Goal: Transaction & Acquisition: Subscribe to service/newsletter

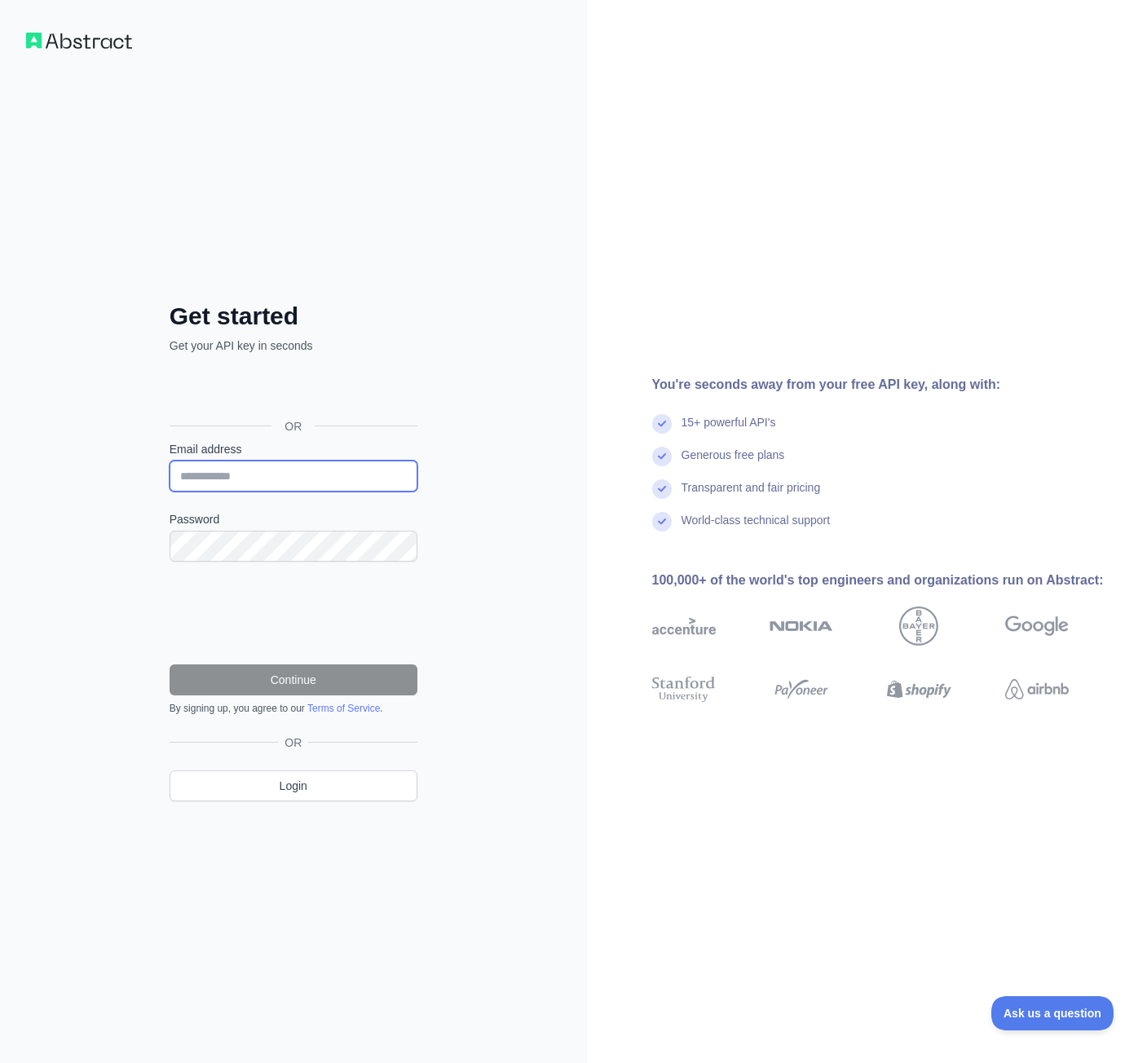
click at [276, 467] on input "Email address" at bounding box center [294, 476] width 248 height 31
type input "**********"
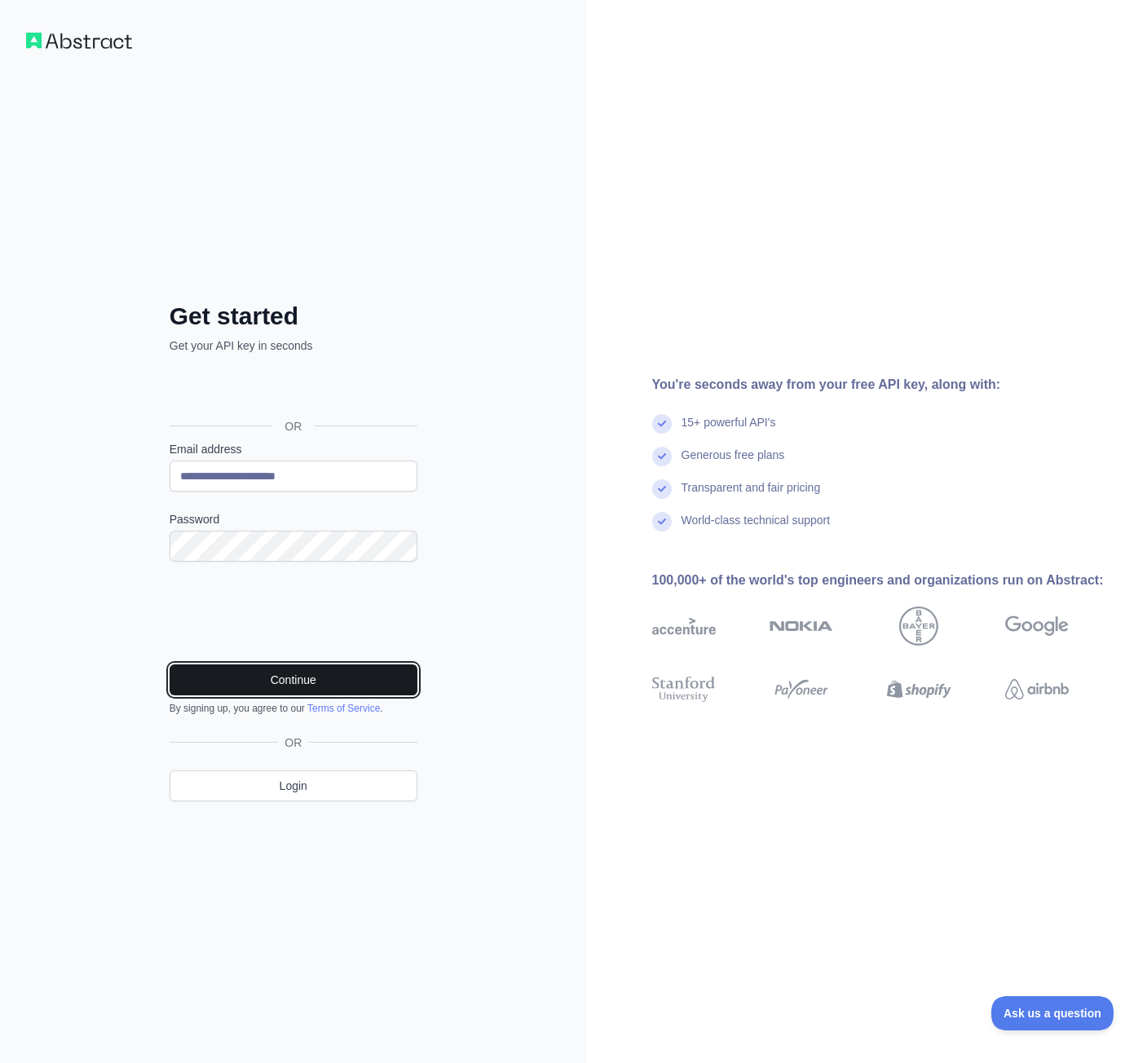
click at [291, 679] on button "Continue" at bounding box center [294, 679] width 248 height 31
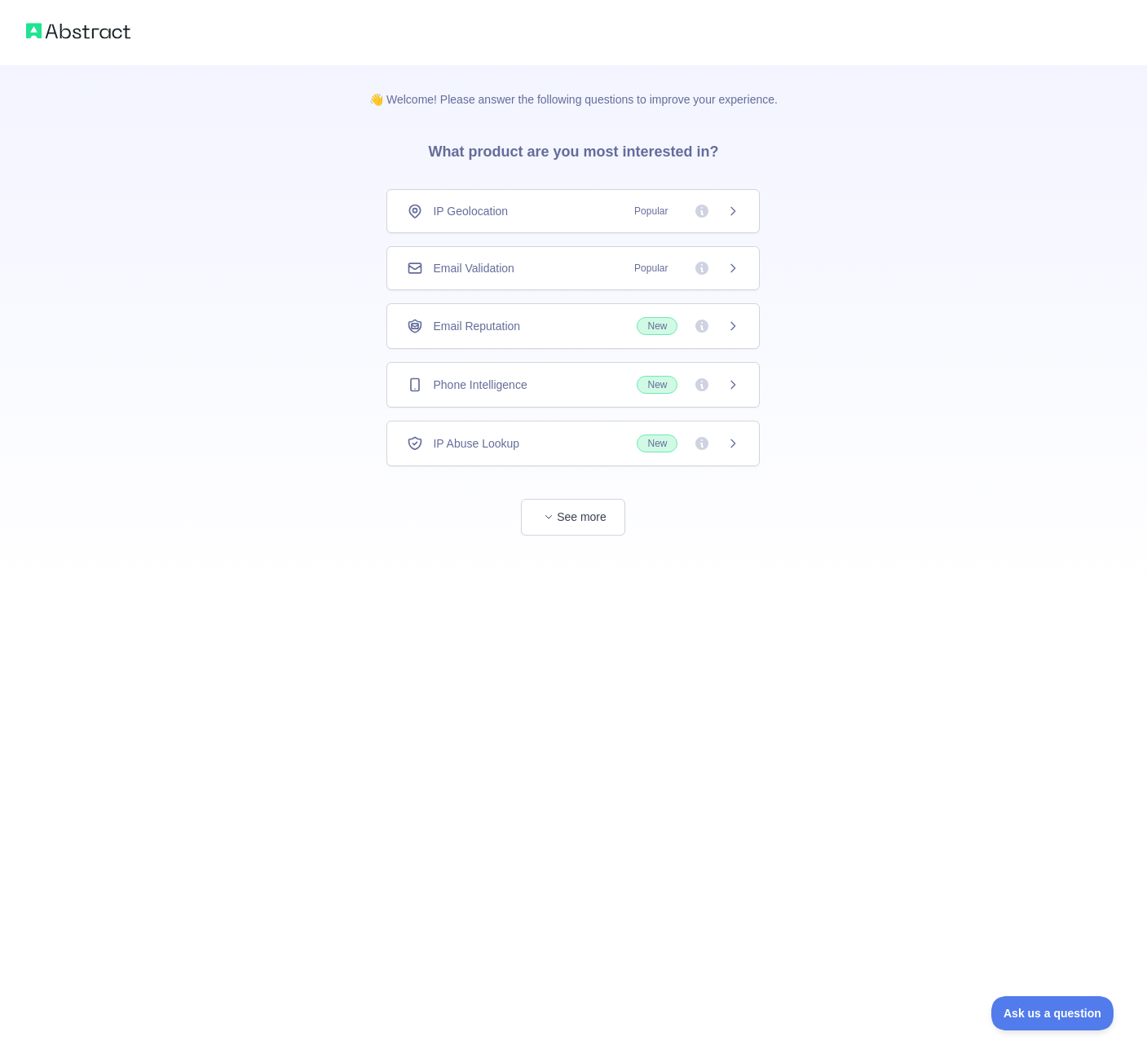
click at [491, 215] on span "IP Geolocation" at bounding box center [470, 211] width 75 height 16
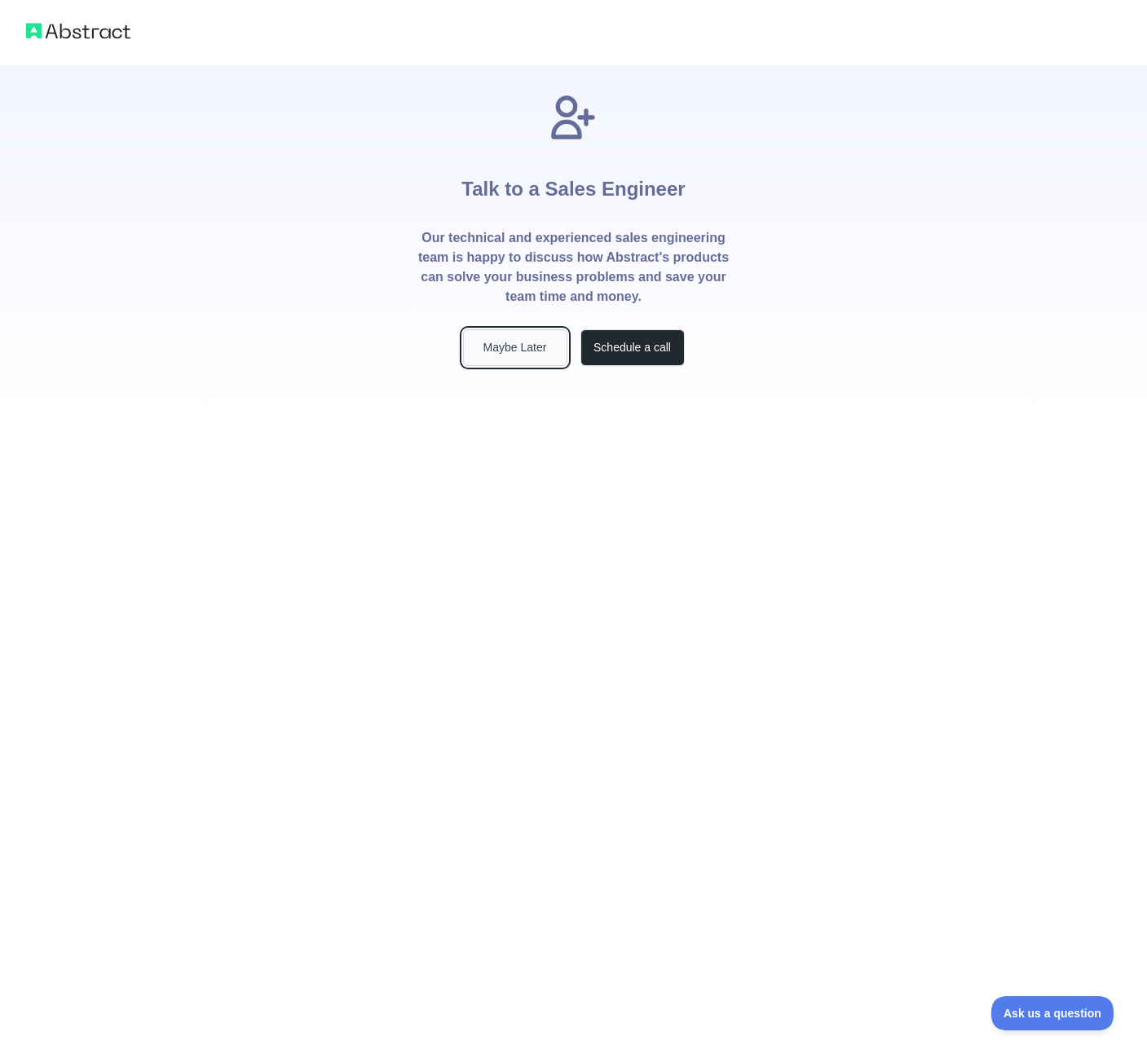
click at [518, 346] on button "Maybe Later" at bounding box center [515, 347] width 104 height 37
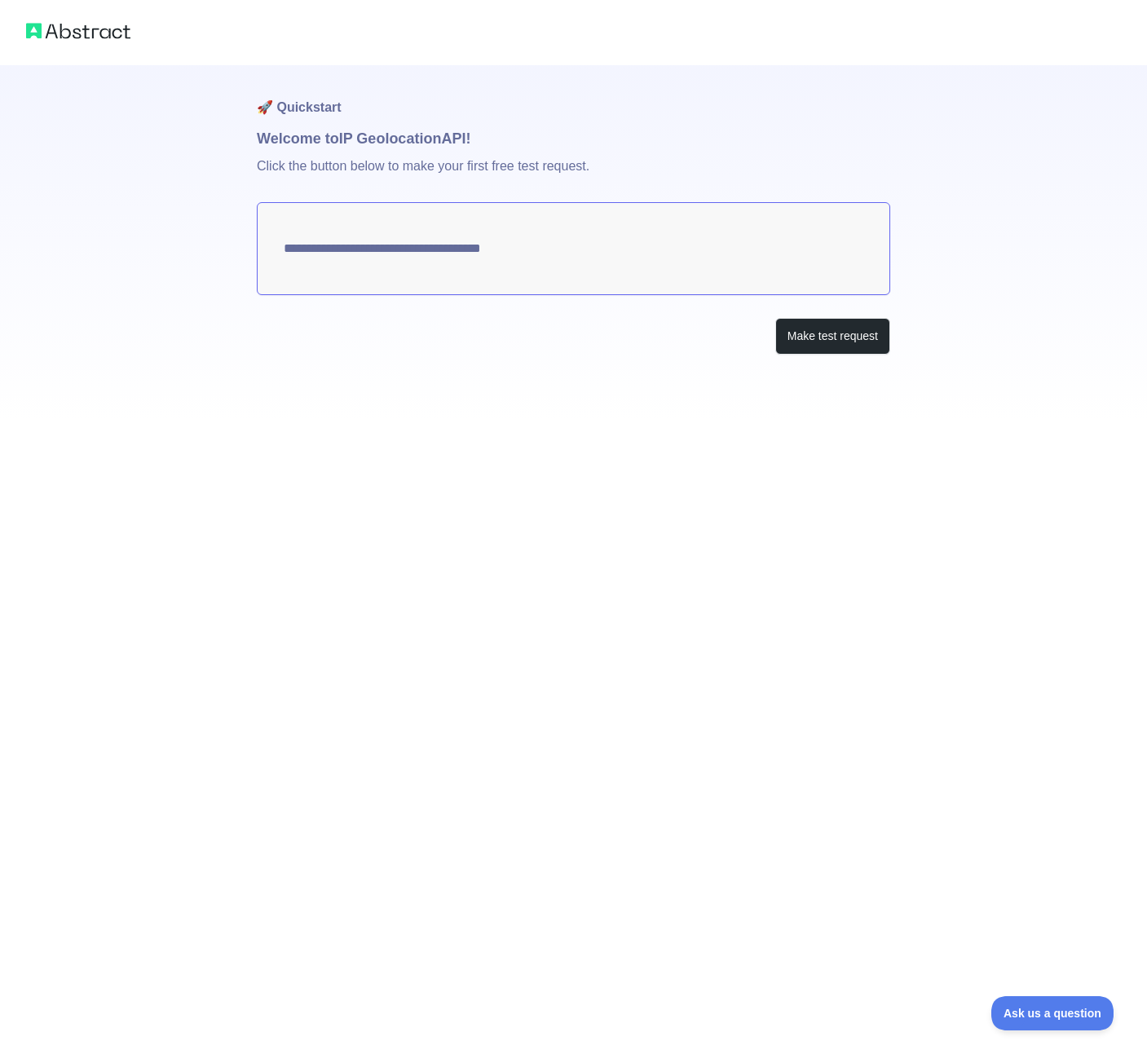
type textarea "**********"
click at [442, 250] on textarea "**********" at bounding box center [573, 248] width 633 height 93
click at [818, 334] on button "Make test request" at bounding box center [832, 336] width 115 height 37
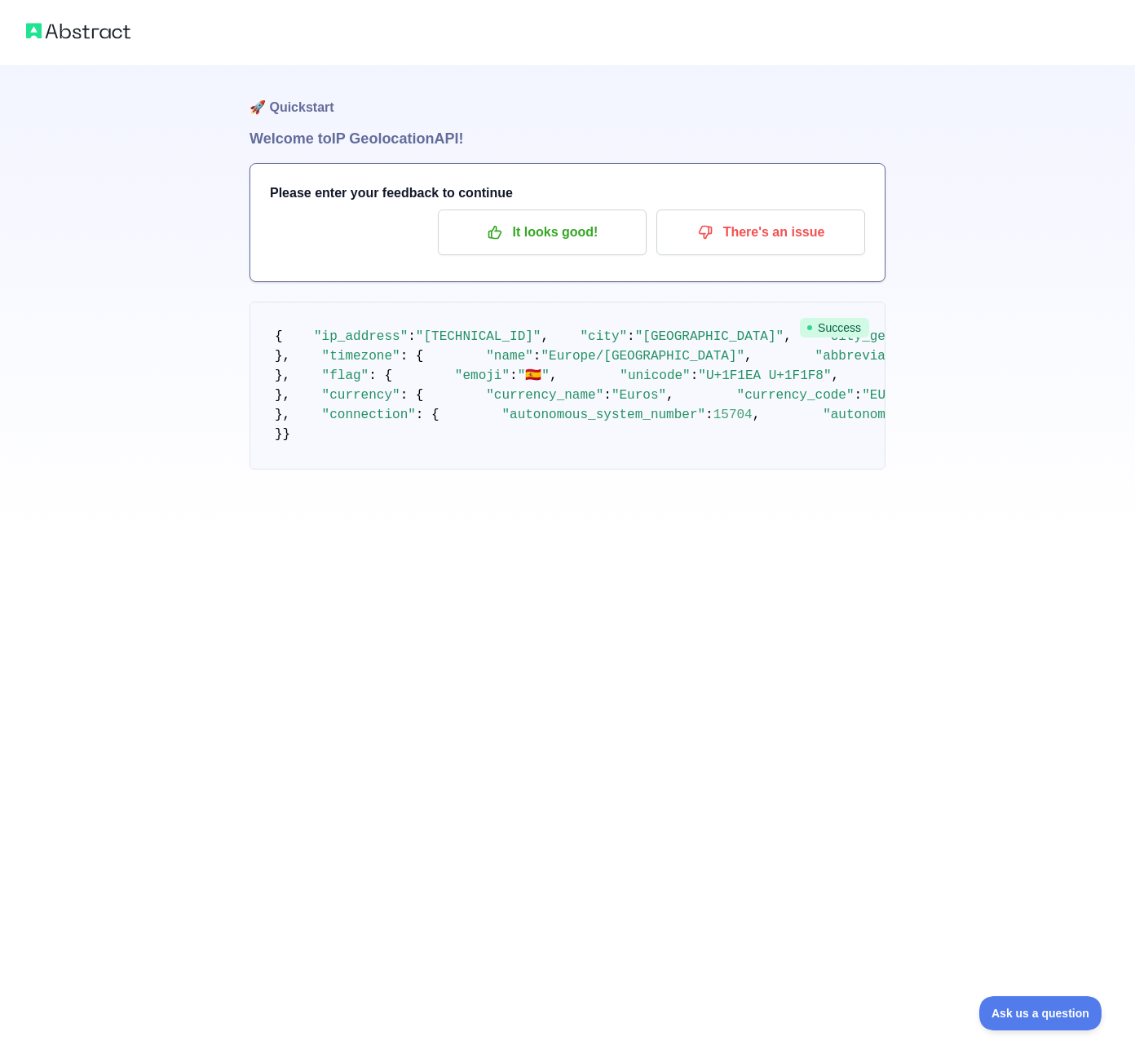
scroll to position [82, 0]
click at [571, 218] on p "It looks good!" at bounding box center [542, 232] width 184 height 28
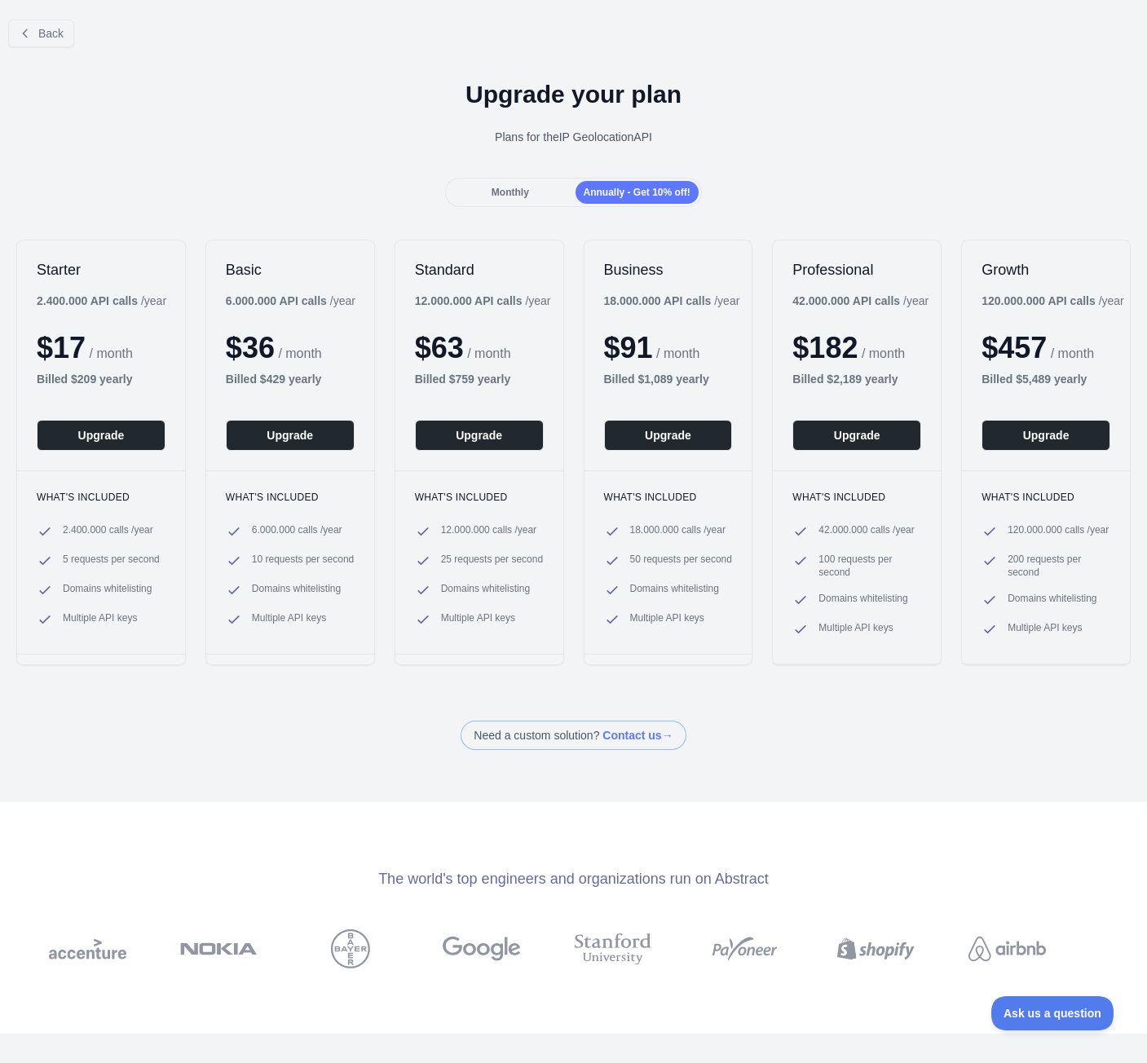
click at [534, 188] on div "Monthly" at bounding box center [509, 192] width 123 height 23
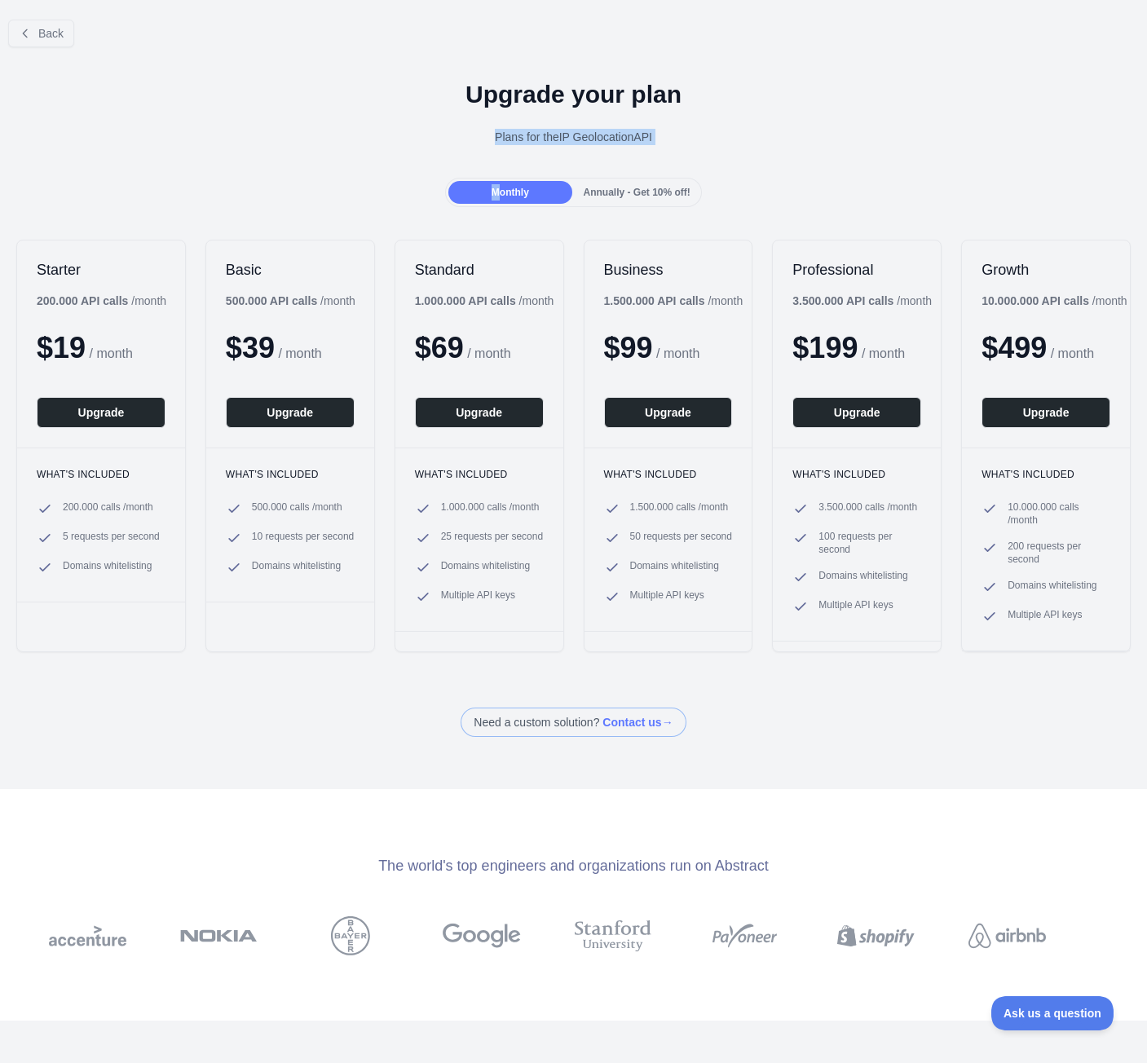
drag, startPoint x: 497, startPoint y: 184, endPoint x: 269, endPoint y: 165, distance: 229.0
click at [269, 165] on div "Back Upgrade your plan Plans for the IP Geolocation API Monthly Annually - Get …" at bounding box center [573, 372] width 1147 height 730
click at [342, 183] on div "Monthly Annually - Get 10% off!" at bounding box center [573, 192] width 1147 height 29
click at [34, 39] on button "Back" at bounding box center [41, 34] width 66 height 28
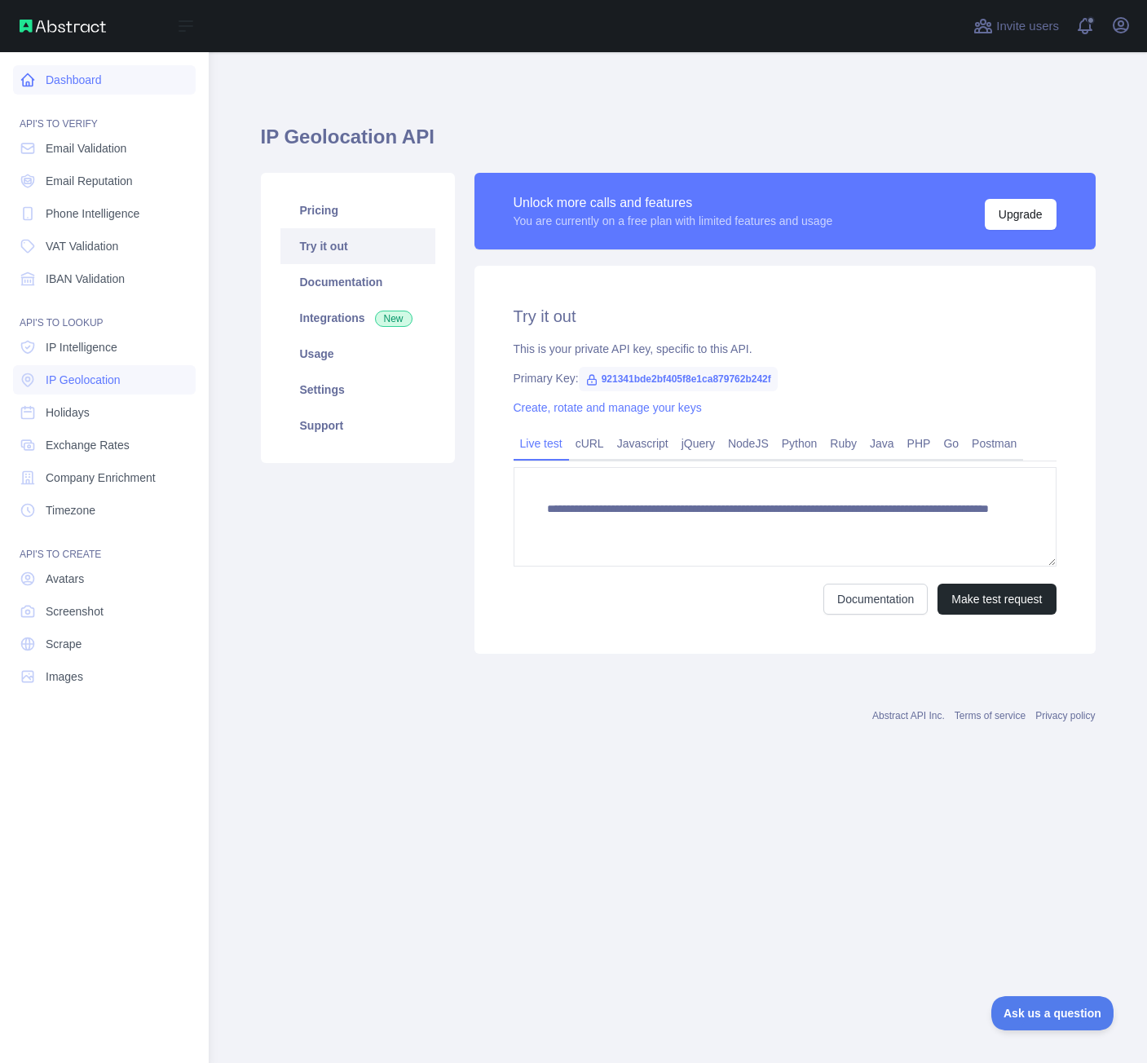
click at [82, 77] on link "Dashboard" at bounding box center [104, 79] width 183 height 29
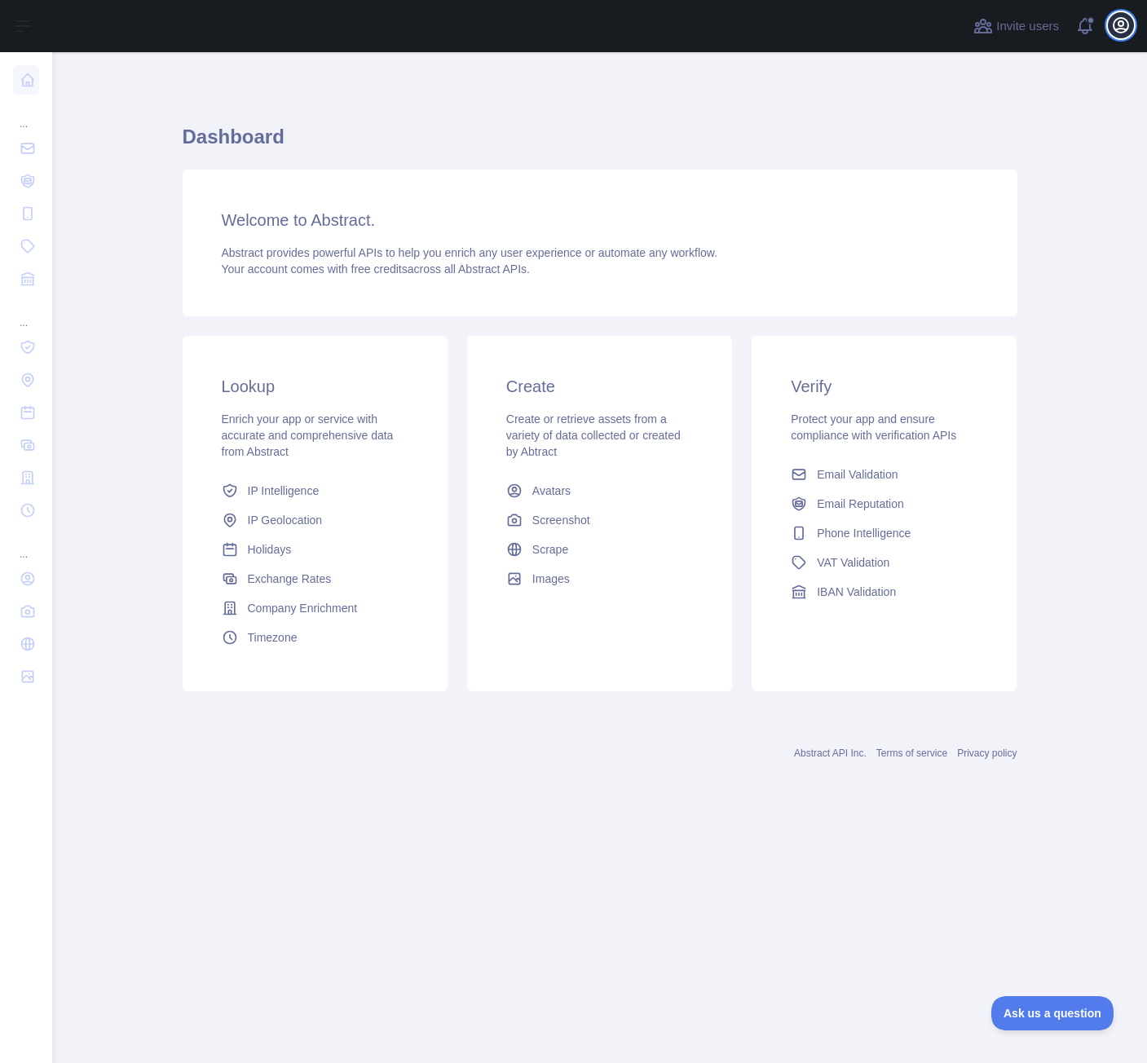
click at [1116, 26] on icon "button" at bounding box center [1121, 25] width 20 height 20
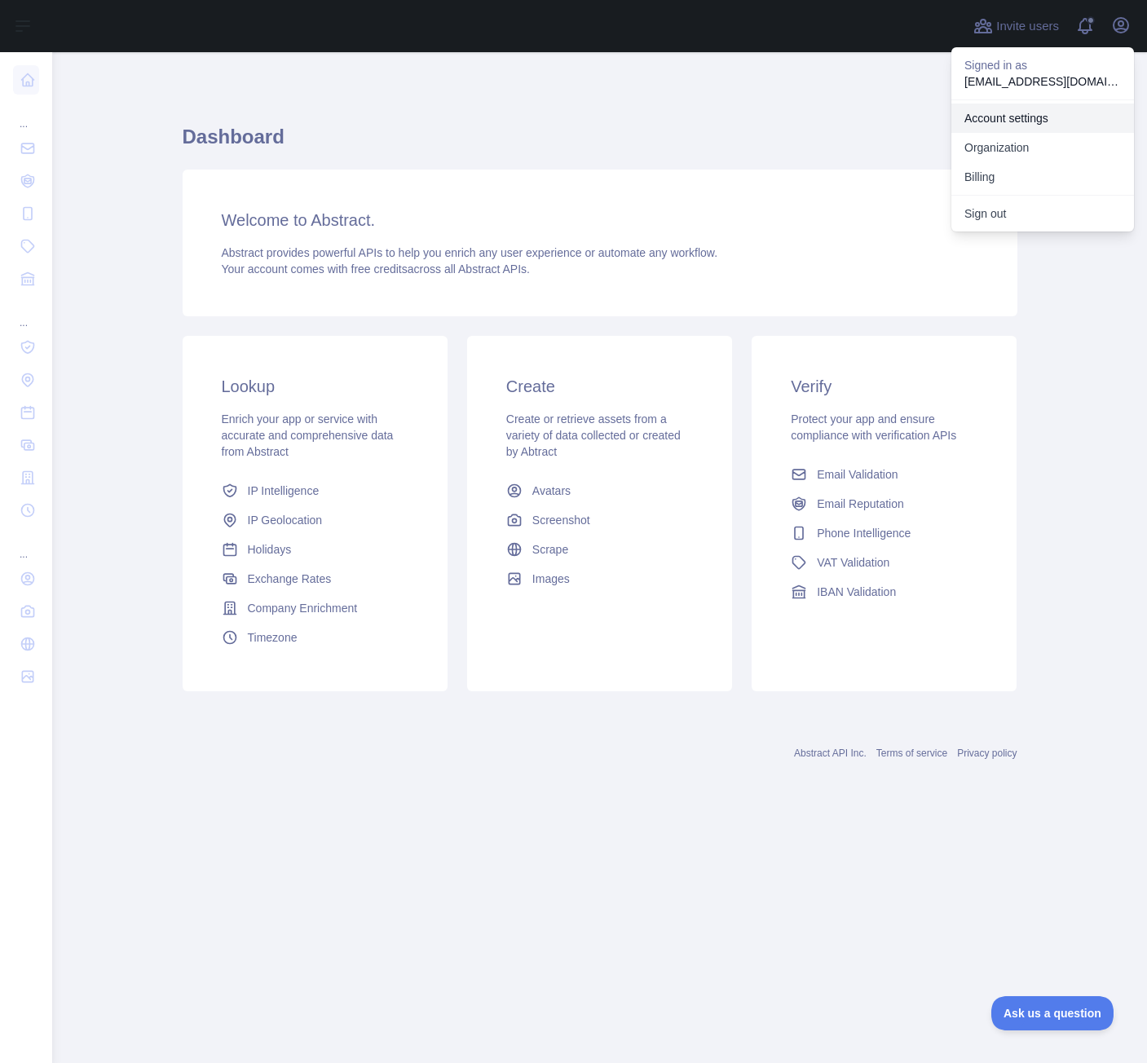
click at [992, 118] on link "Account settings" at bounding box center [1042, 118] width 183 height 29
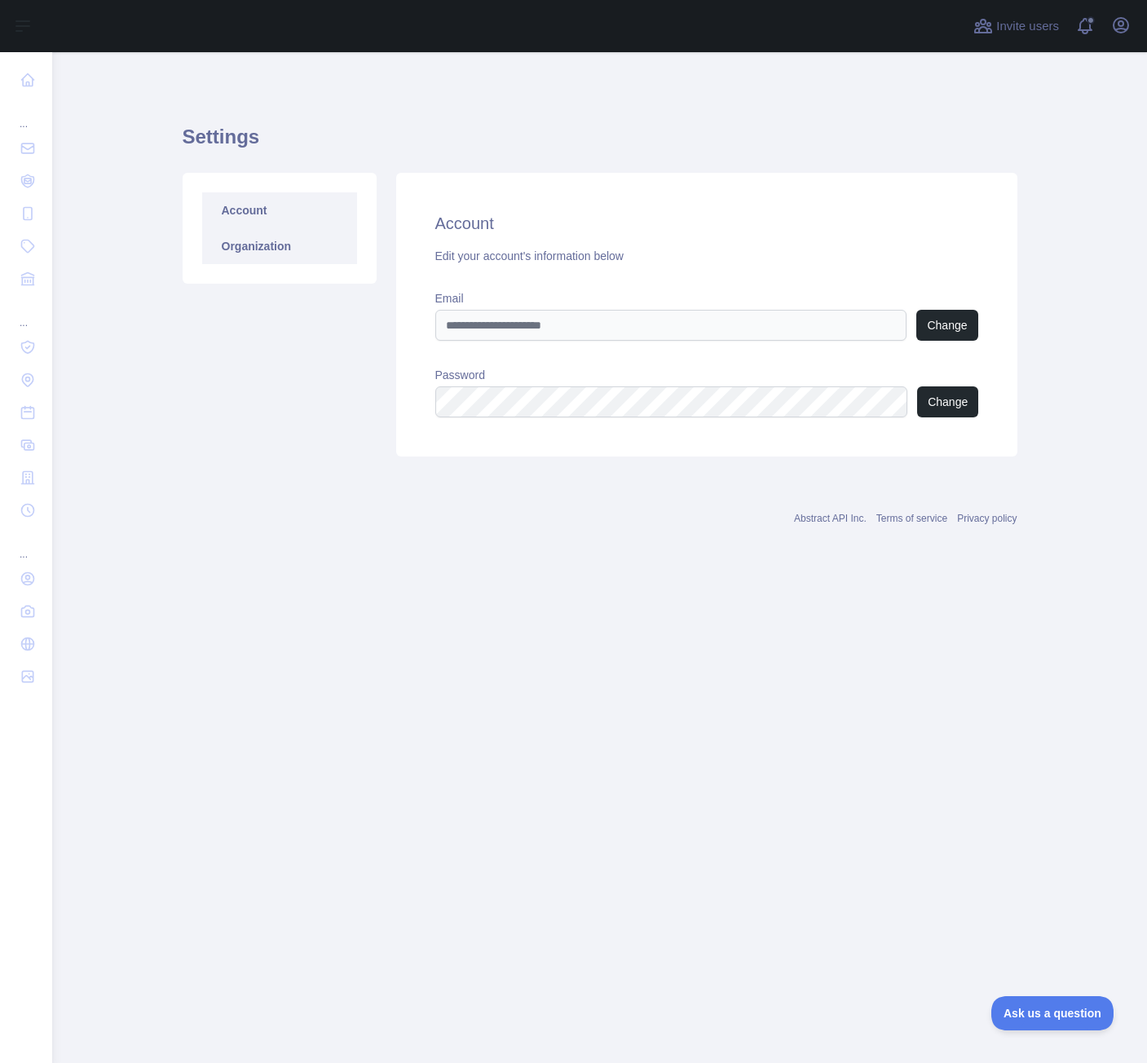
click at [263, 247] on link "Organization" at bounding box center [279, 246] width 155 height 36
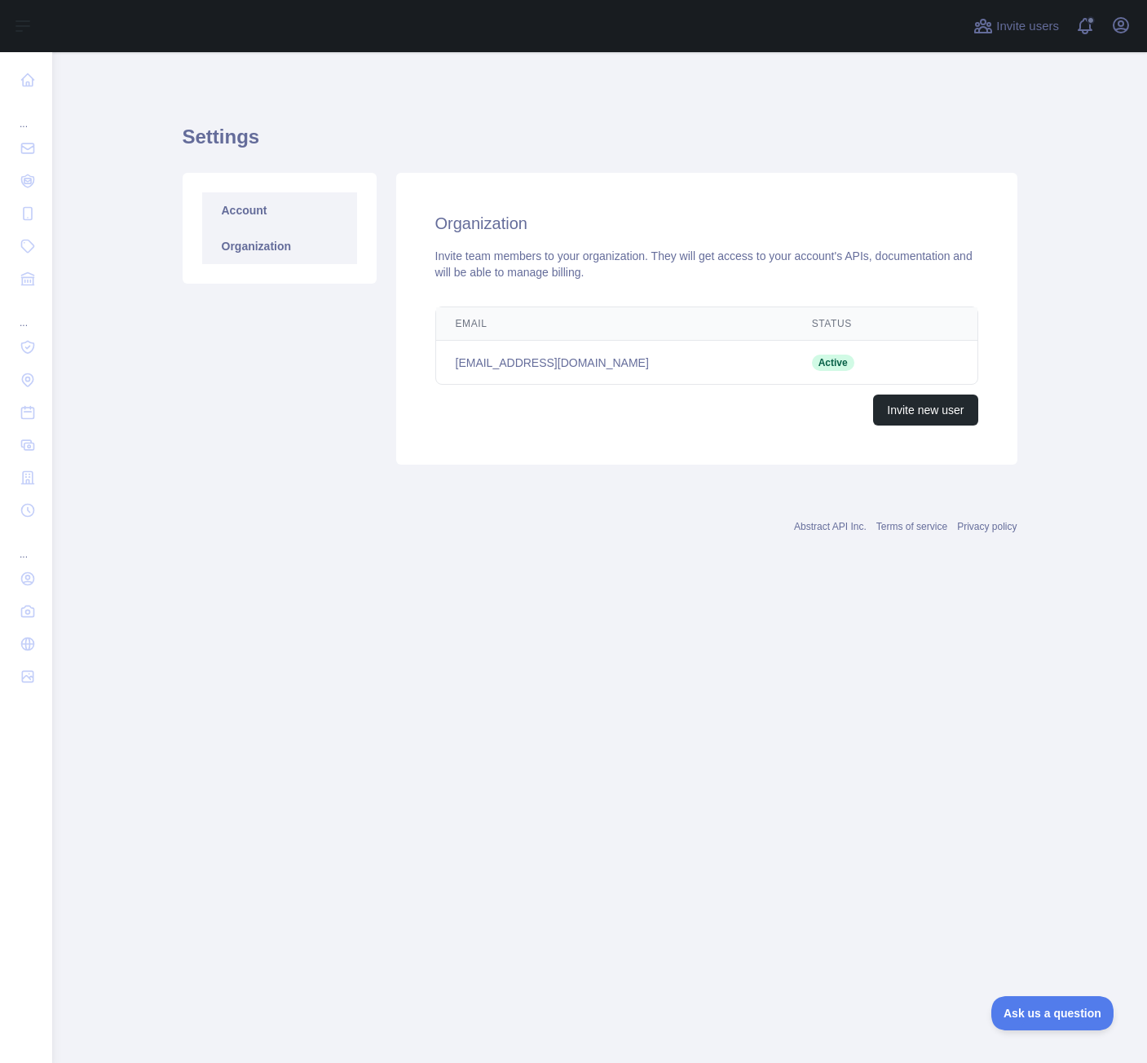
click at [259, 213] on link "Account" at bounding box center [279, 210] width 155 height 36
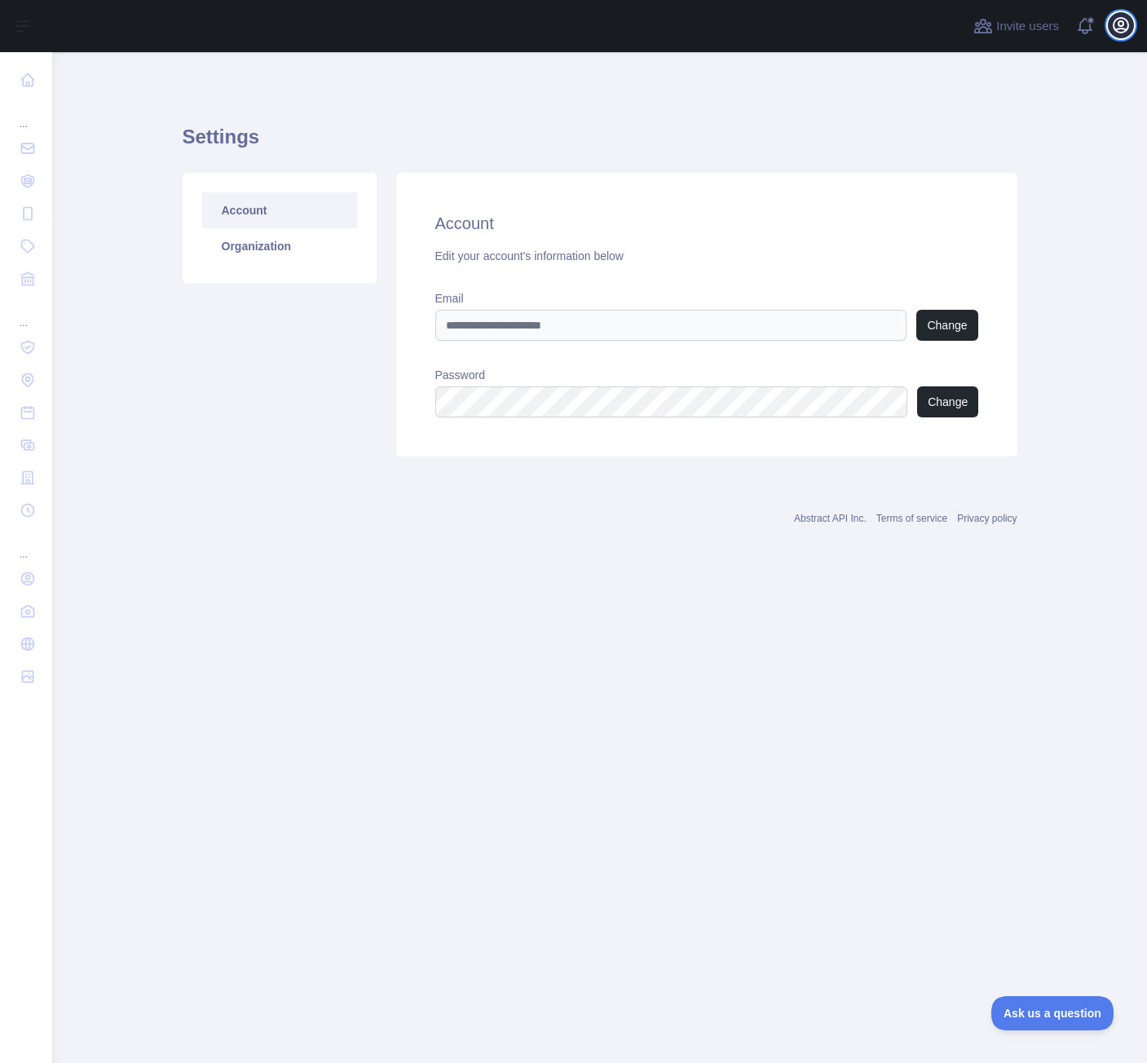
click at [1122, 34] on icon "button" at bounding box center [1121, 25] width 20 height 20
